Goal: Task Accomplishment & Management: Manage account settings

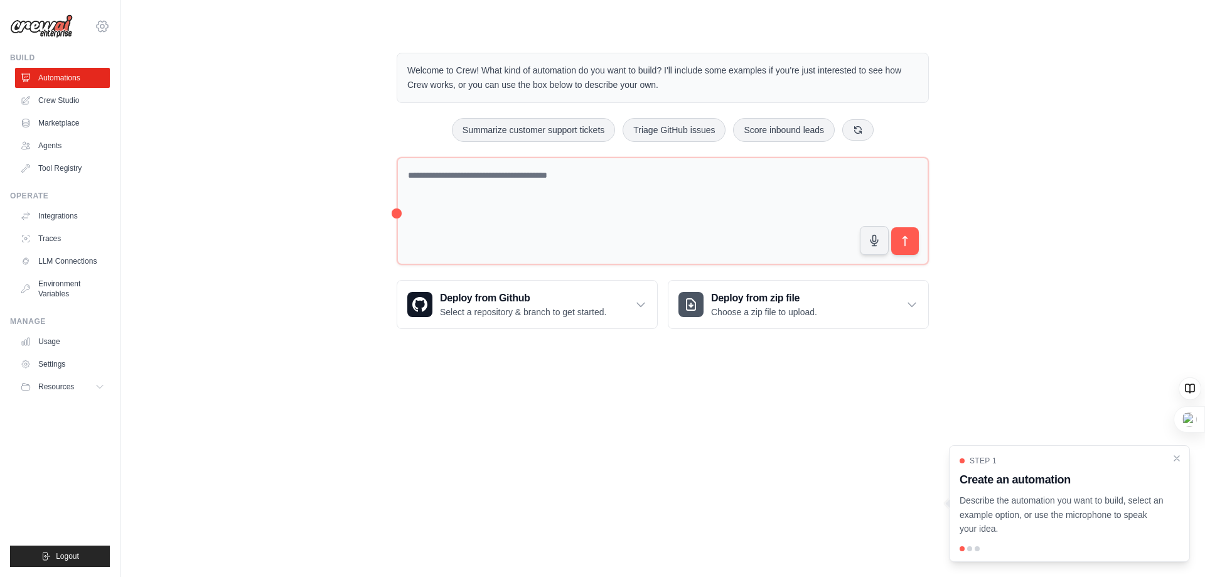
click at [106, 25] on icon at bounding box center [102, 26] width 15 height 15
click at [220, 77] on div "Welcome to Crew! What kind of automation do you want to build? I'll include som…" at bounding box center [663, 191] width 1045 height 316
click at [105, 31] on icon at bounding box center [102, 26] width 11 height 11
click at [85, 90] on link "Settings" at bounding box center [102, 84] width 110 height 23
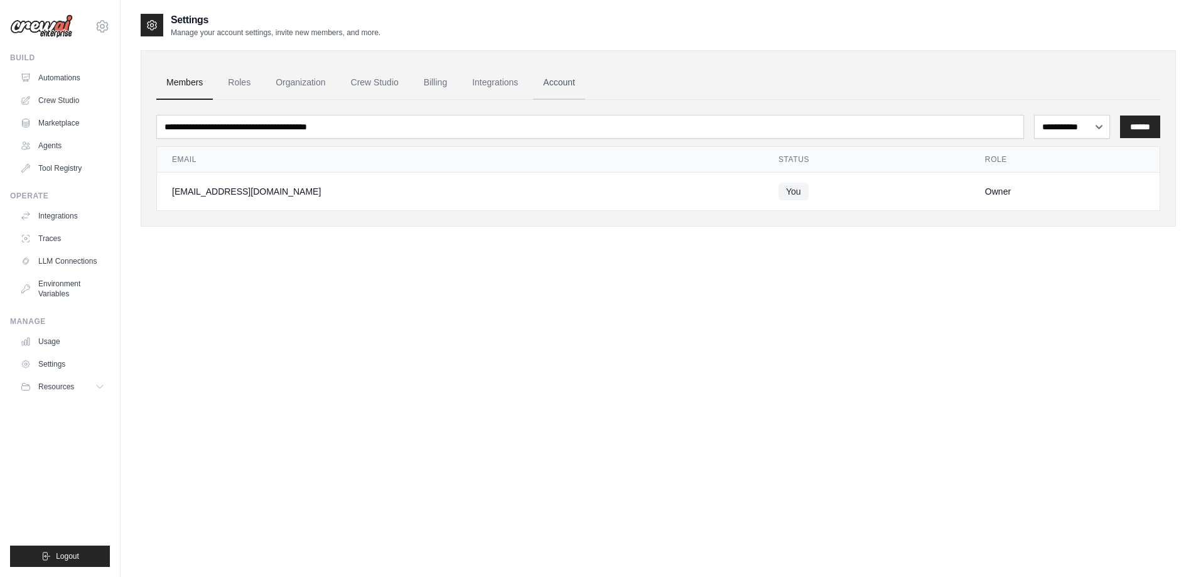
click at [561, 85] on link "Account" at bounding box center [559, 83] width 52 height 34
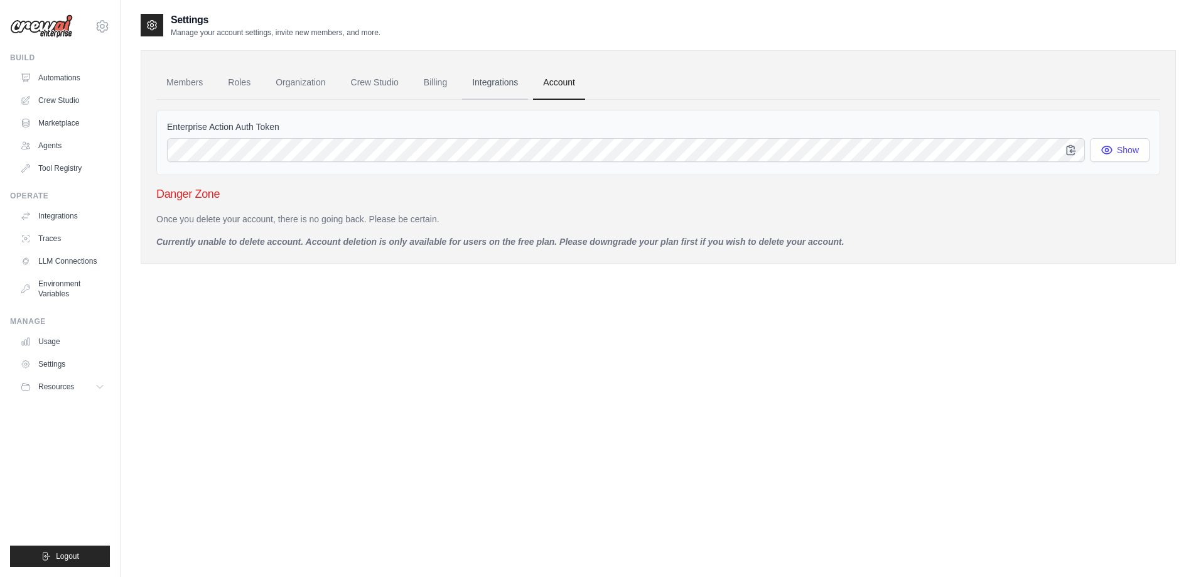
click at [508, 81] on link "Integrations" at bounding box center [495, 83] width 66 height 34
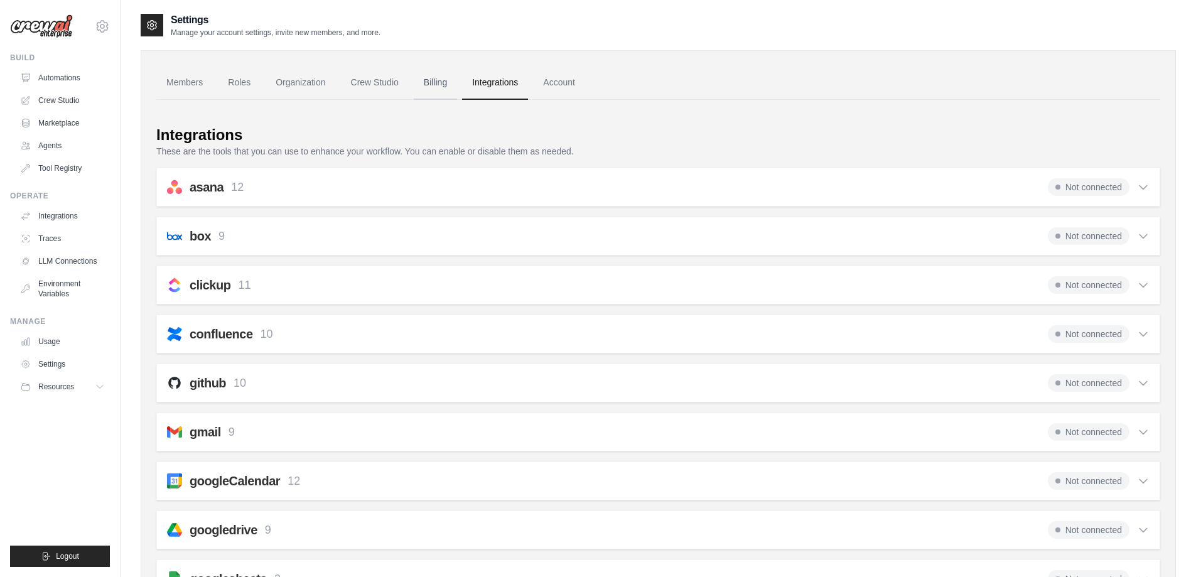
click at [434, 85] on link "Billing" at bounding box center [435, 83] width 43 height 34
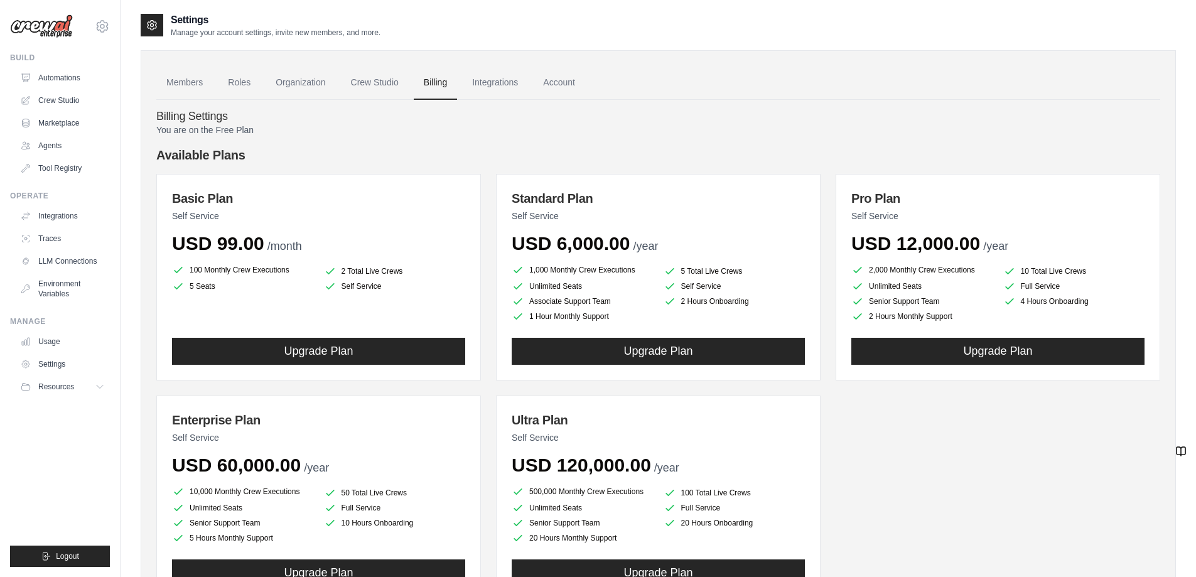
click at [262, 82] on ul "Members Roles Organization Crew Studio Billing Integrations Account" at bounding box center [658, 83] width 1004 height 34
click at [292, 84] on link "Organization" at bounding box center [301, 83] width 70 height 34
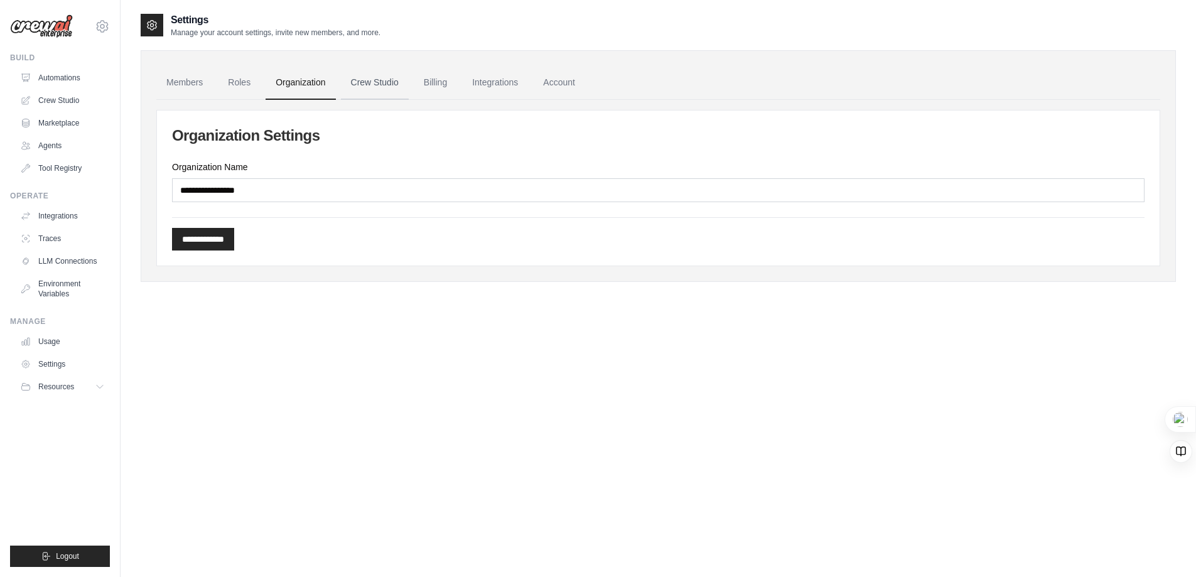
click at [343, 89] on link "Crew Studio" at bounding box center [375, 83] width 68 height 34
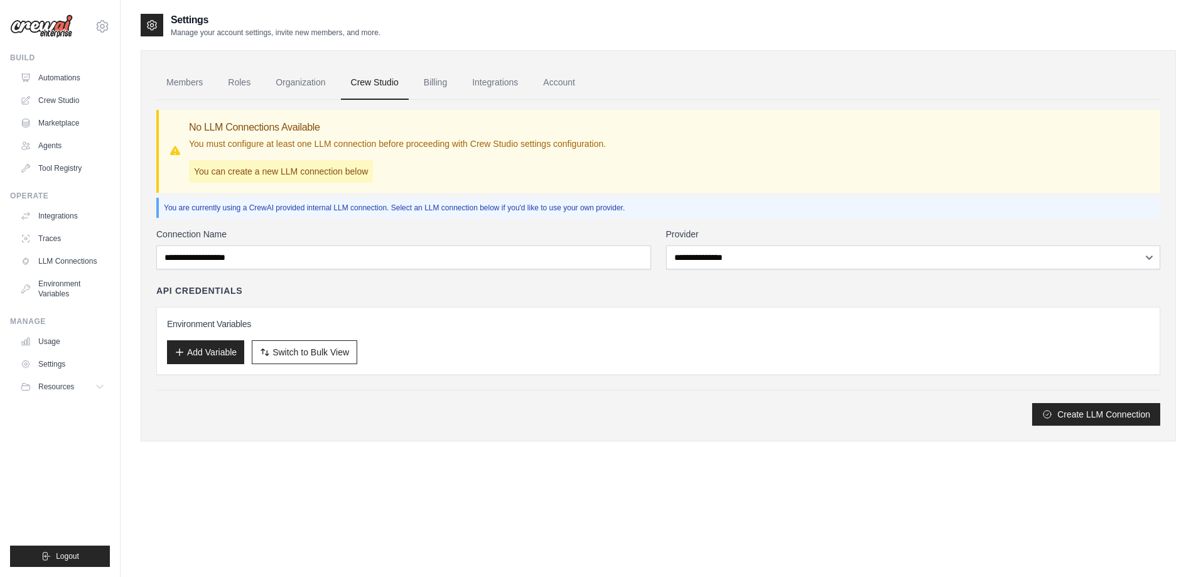
click at [192, 80] on link "Members" at bounding box center [184, 83] width 57 height 34
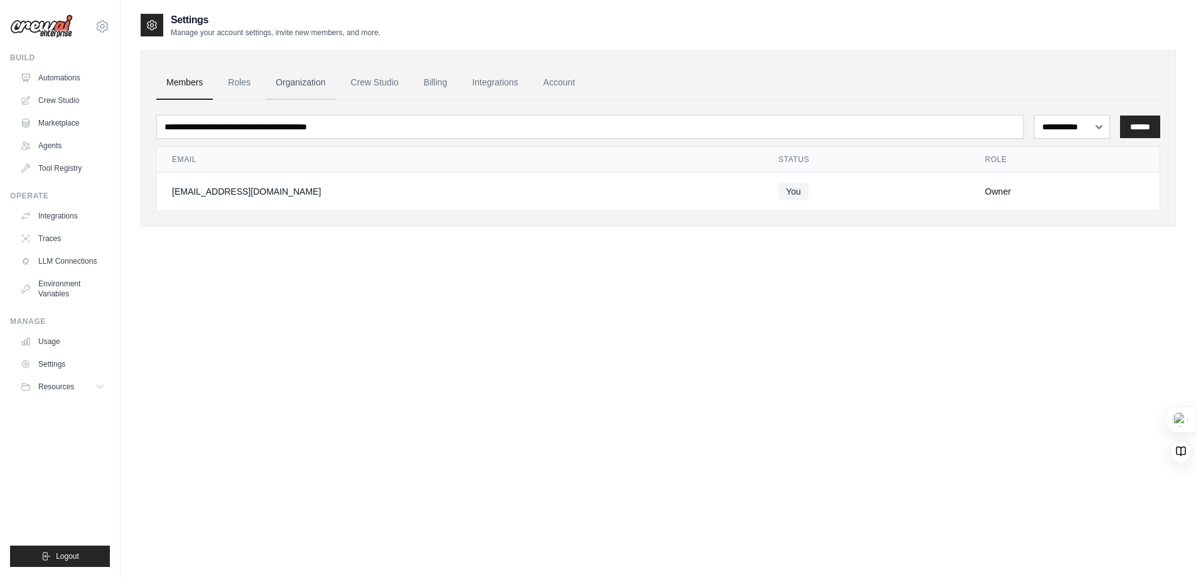
click at [273, 82] on link "Organization" at bounding box center [301, 83] width 70 height 34
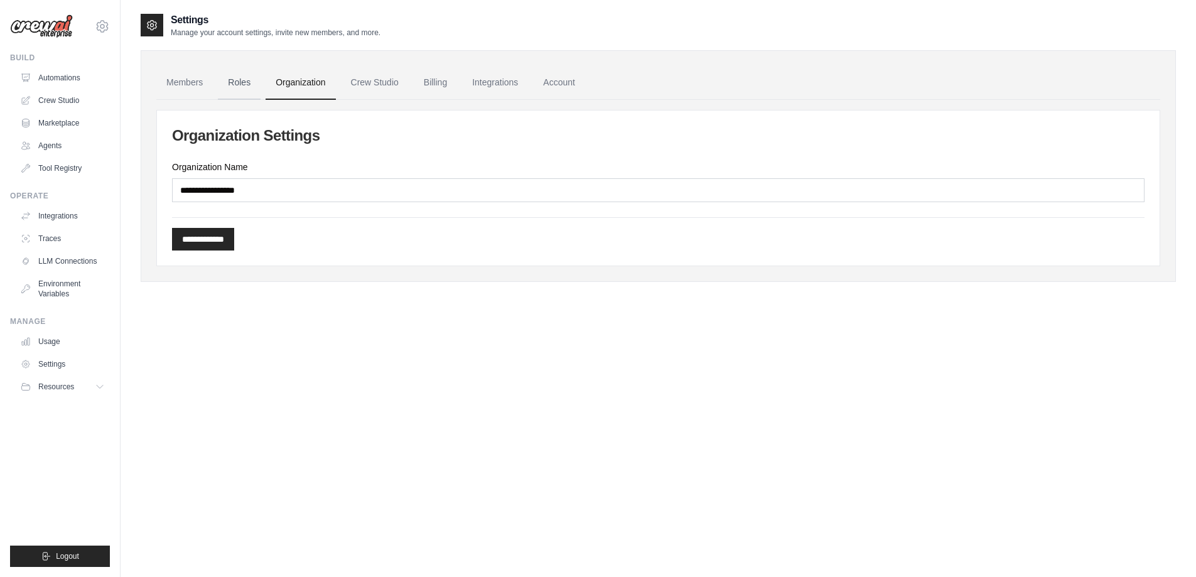
click at [233, 83] on link "Roles" at bounding box center [239, 83] width 43 height 34
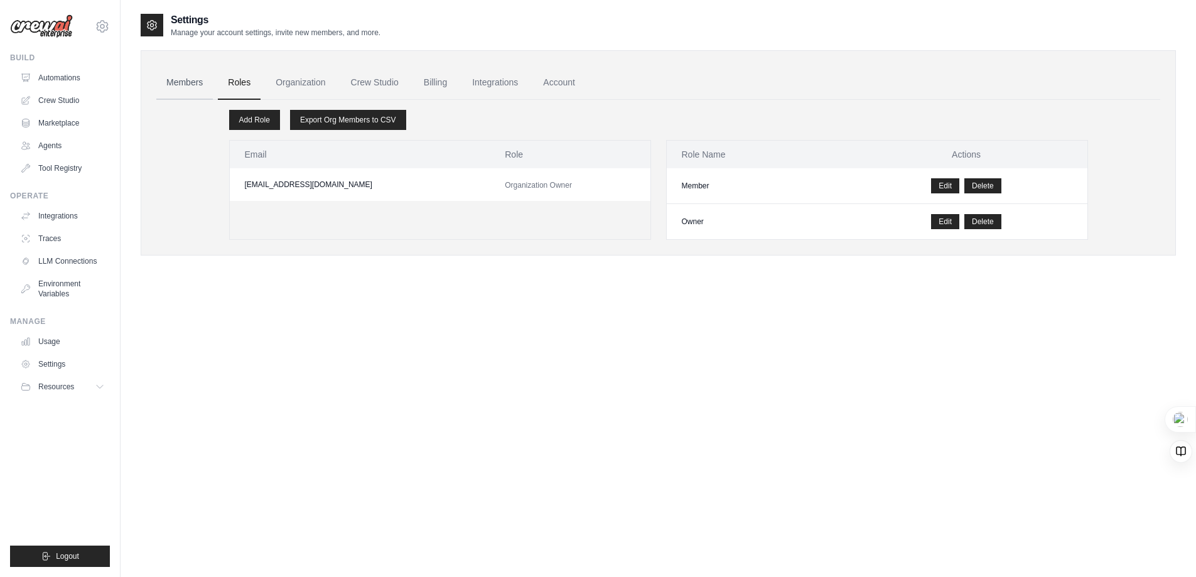
click at [173, 82] on link "Members" at bounding box center [184, 83] width 57 height 34
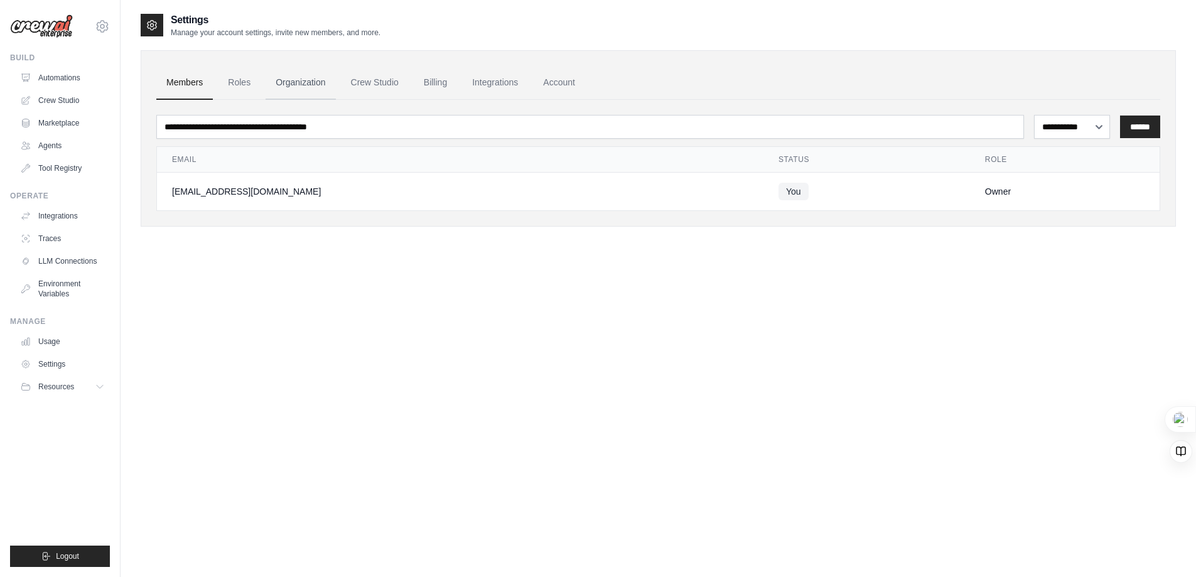
click at [322, 82] on link "Organization" at bounding box center [301, 83] width 70 height 34
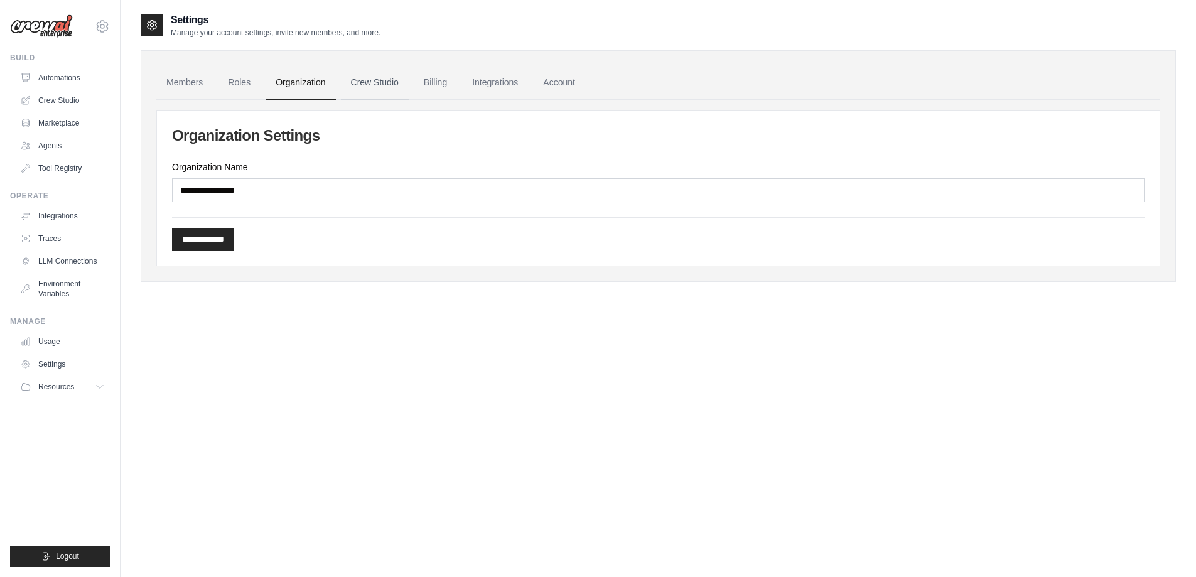
click at [373, 80] on link "Crew Studio" at bounding box center [375, 83] width 68 height 34
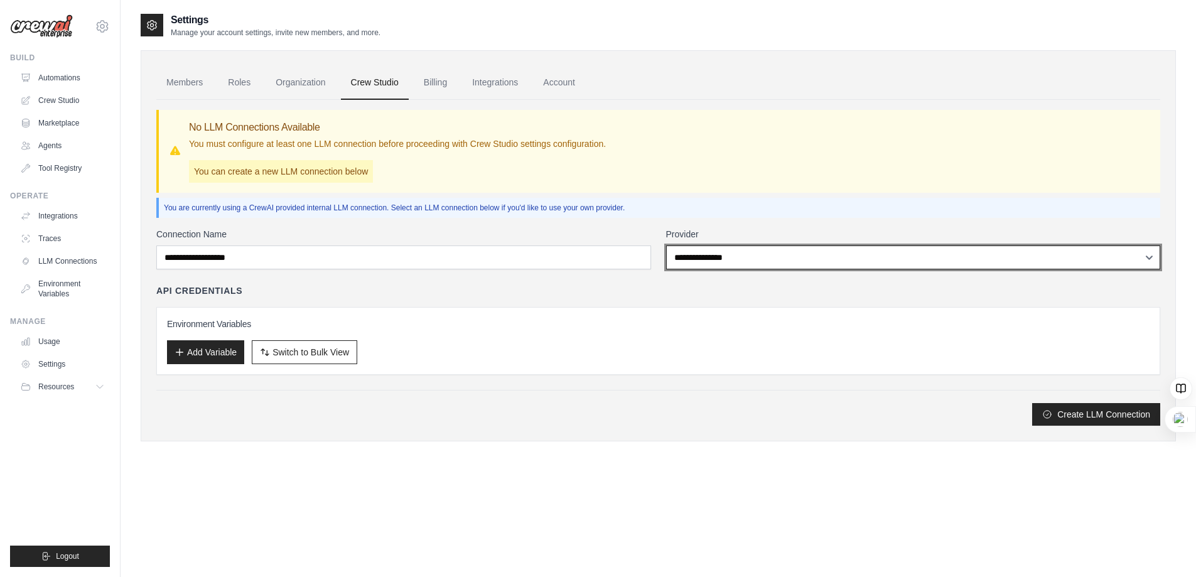
click at [737, 257] on select "**********" at bounding box center [913, 257] width 495 height 24
